Goal: Navigation & Orientation: Find specific page/section

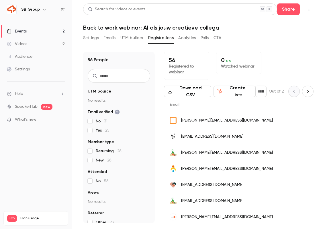
click at [53, 30] on link "Events 2" at bounding box center [36, 31] width 72 height 13
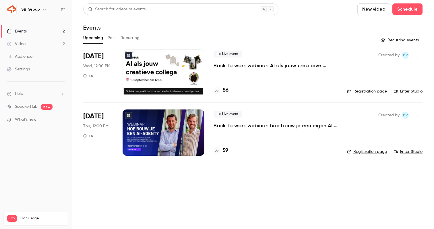
click at [244, 125] on p "Back to work webinar: hoe bouw je een eigen AI agent?" at bounding box center [275, 125] width 124 height 7
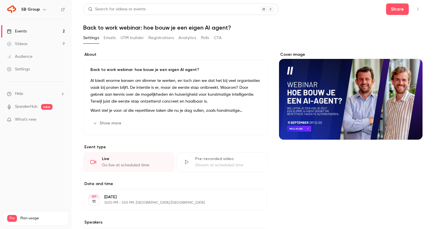
click at [28, 28] on link "Events 2" at bounding box center [36, 31] width 72 height 13
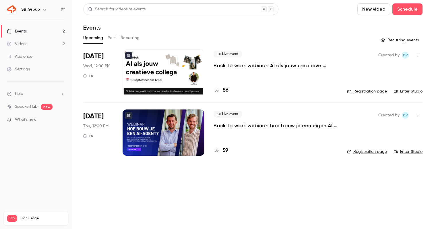
click at [110, 40] on button "Past" at bounding box center [112, 37] width 8 height 9
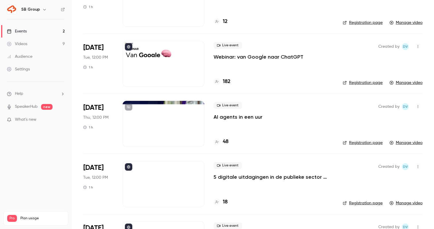
scroll to position [177, 0]
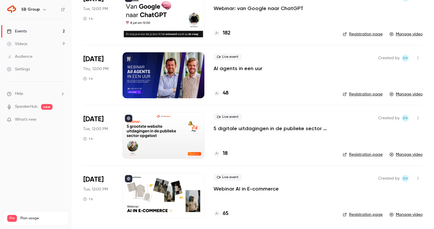
click at [56, 32] on link "Events 2" at bounding box center [36, 31] width 72 height 13
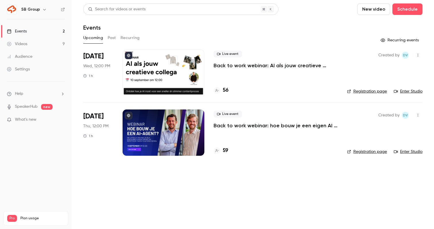
click at [34, 44] on link "Videos 9" at bounding box center [36, 44] width 72 height 13
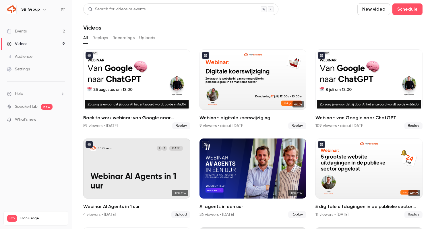
click at [60, 32] on link "Events 2" at bounding box center [36, 31] width 72 height 13
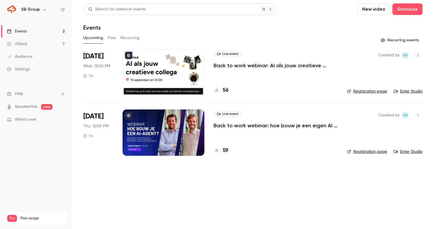
click at [109, 38] on button "Past" at bounding box center [112, 37] width 8 height 9
